Goal: Check status: Check status

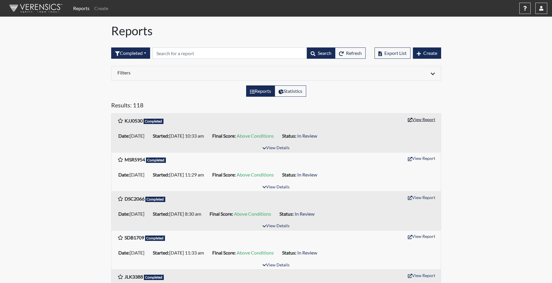
click at [419, 120] on button "View Report" at bounding box center [421, 119] width 33 height 9
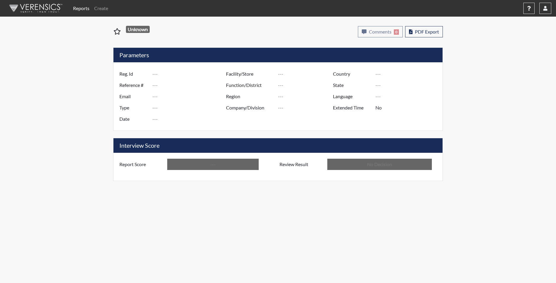
type input "KJJ0530"
type input "51386"
type input "---"
type input "Corrections Pre-Employment"
type input "[DATE]"
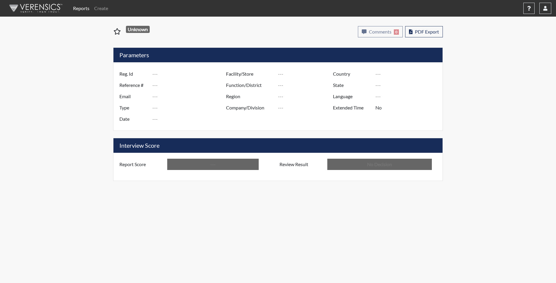
type input "[PERSON_NAME]"
type input "[GEOGRAPHIC_DATA]"
type input "[US_STATE]"
type input "English"
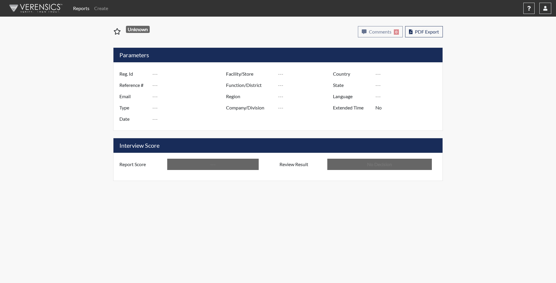
type input "Above Conditions"
type input "In Review"
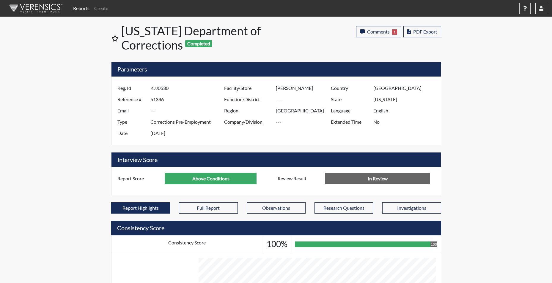
scroll to position [296947, 296799]
